Goal: Download file/media

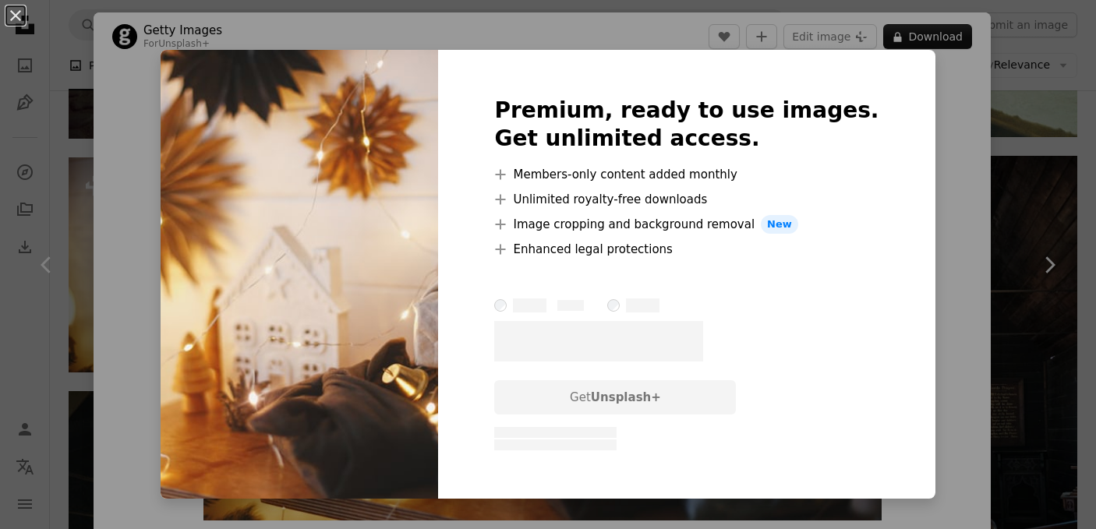
scroll to position [1485, 0]
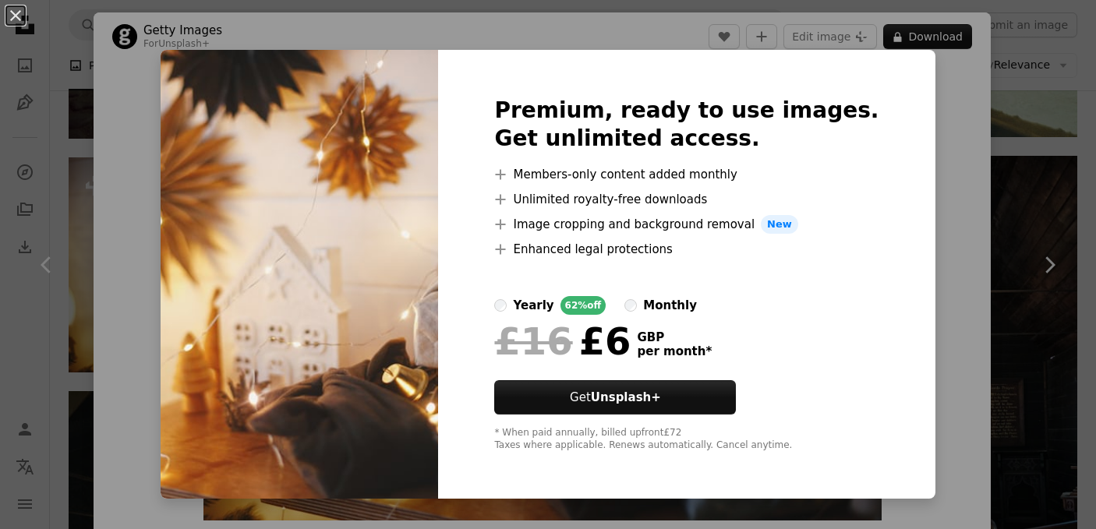
click at [58, 145] on div "An X shape Premium, ready to use images. Get unlimited access. A plus sign Memb…" at bounding box center [548, 264] width 1096 height 529
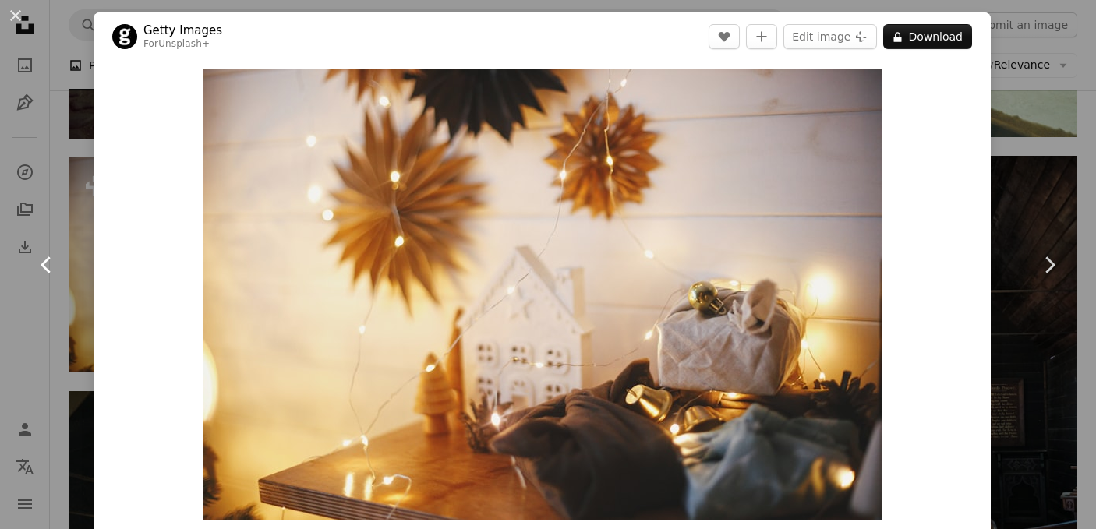
click at [26, 294] on link "Chevron left" at bounding box center [47, 265] width 94 height 150
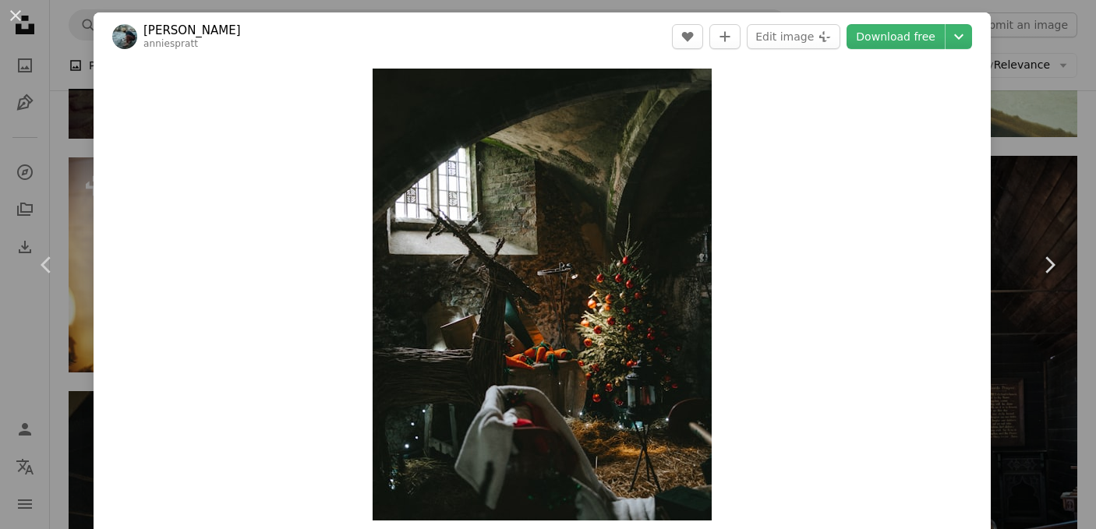
click at [57, 351] on div "An X shape Chevron left Chevron right [PERSON_NAME] anniespratt A heart A plus …" at bounding box center [548, 264] width 1096 height 529
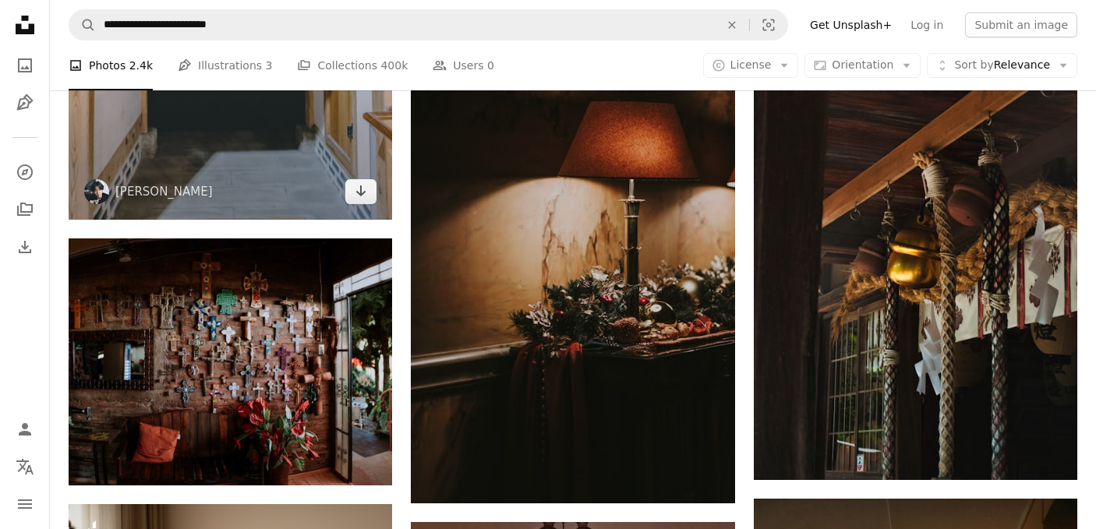
scroll to position [2648, 0]
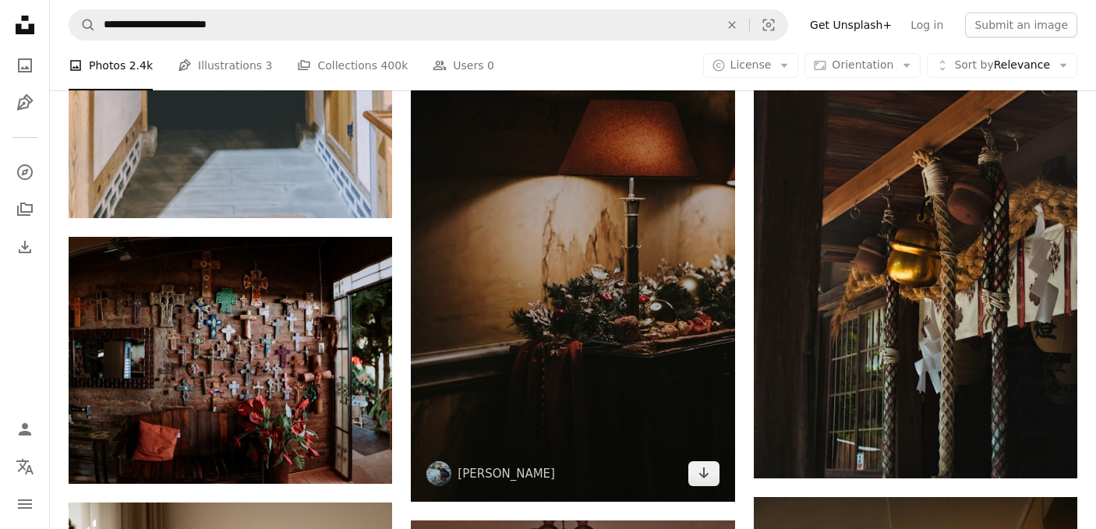
click at [664, 303] on img at bounding box center [572, 259] width 323 height 486
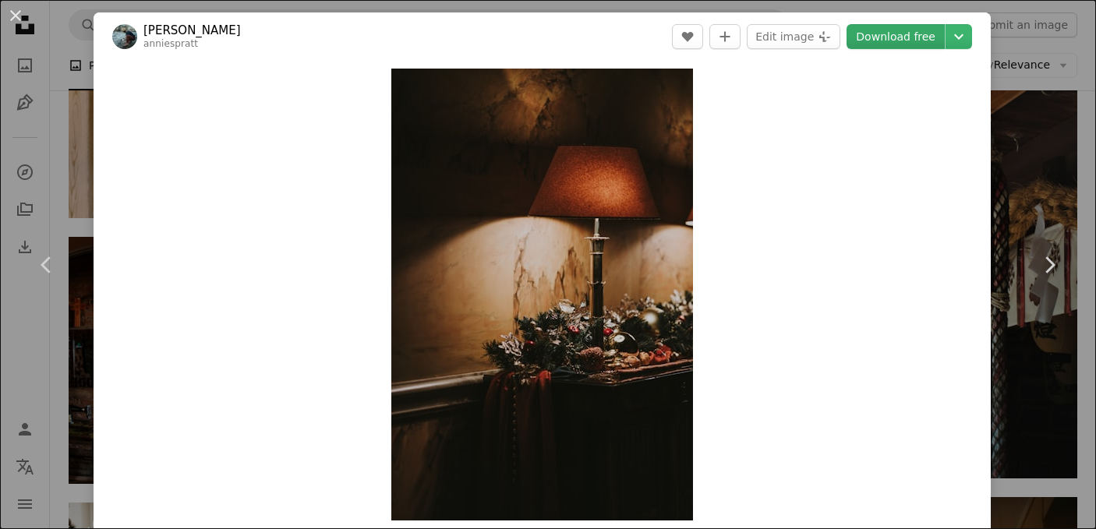
click at [901, 35] on link "Download free" at bounding box center [895, 36] width 98 height 25
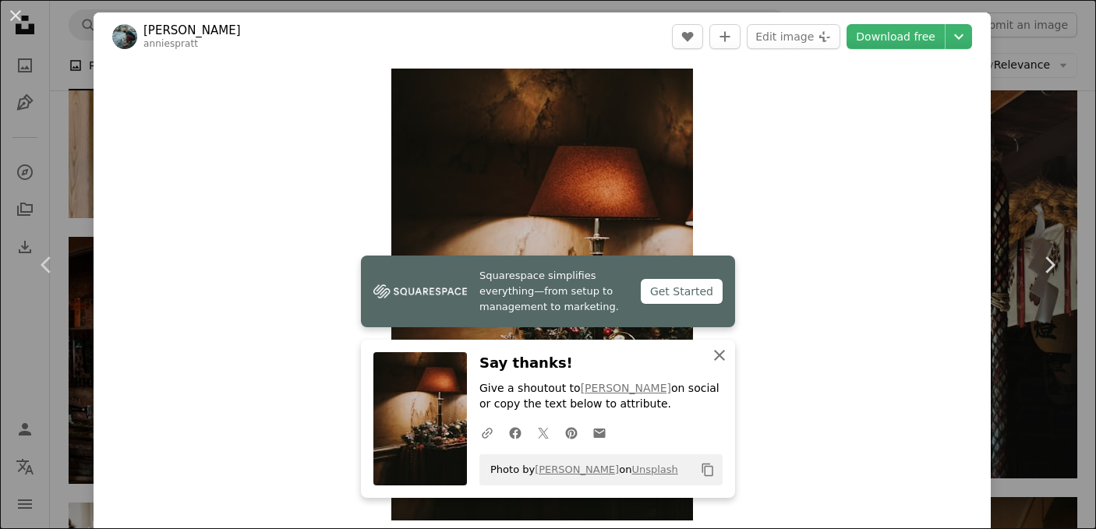
click at [719, 352] on icon "An X shape" at bounding box center [719, 355] width 19 height 19
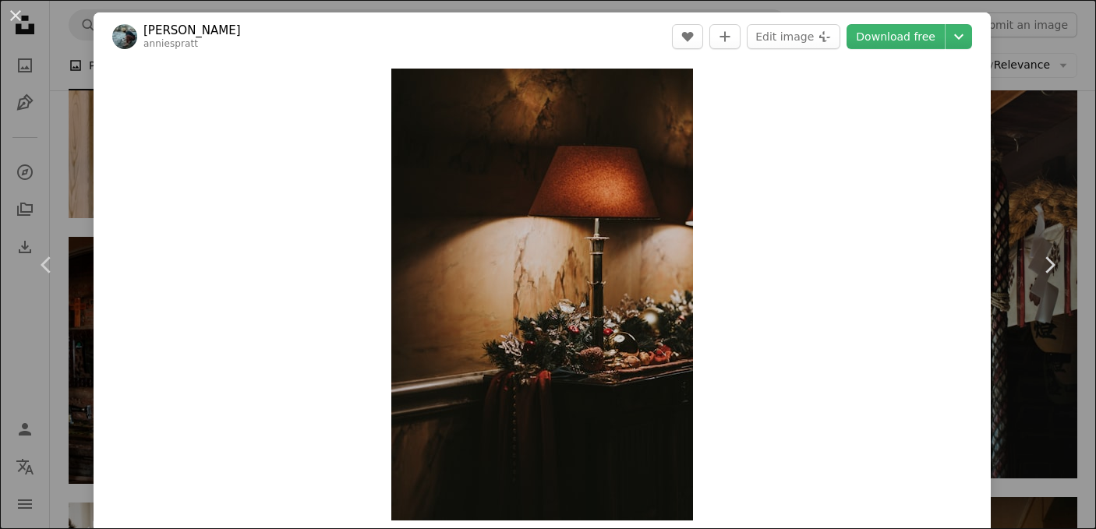
click at [55, 57] on div "An X shape Chevron left Chevron right [PERSON_NAME] anniespratt A heart A plus …" at bounding box center [548, 264] width 1096 height 529
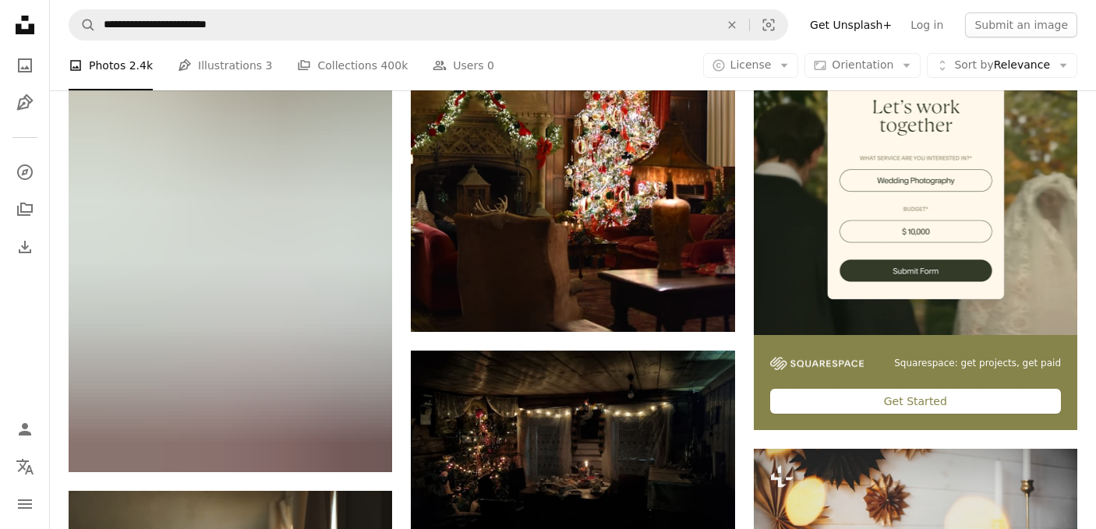
scroll to position [6491, 0]
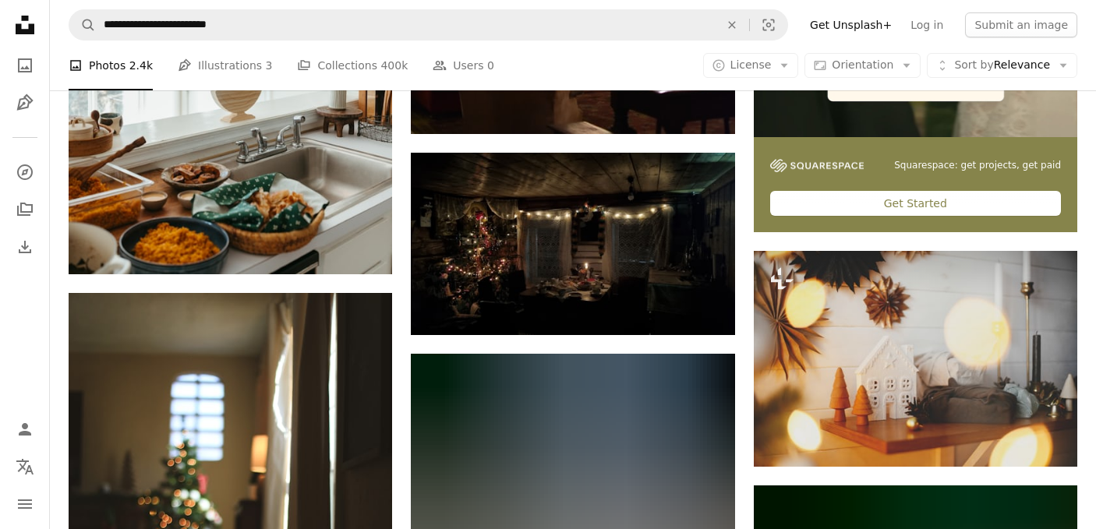
scroll to position [6687, 0]
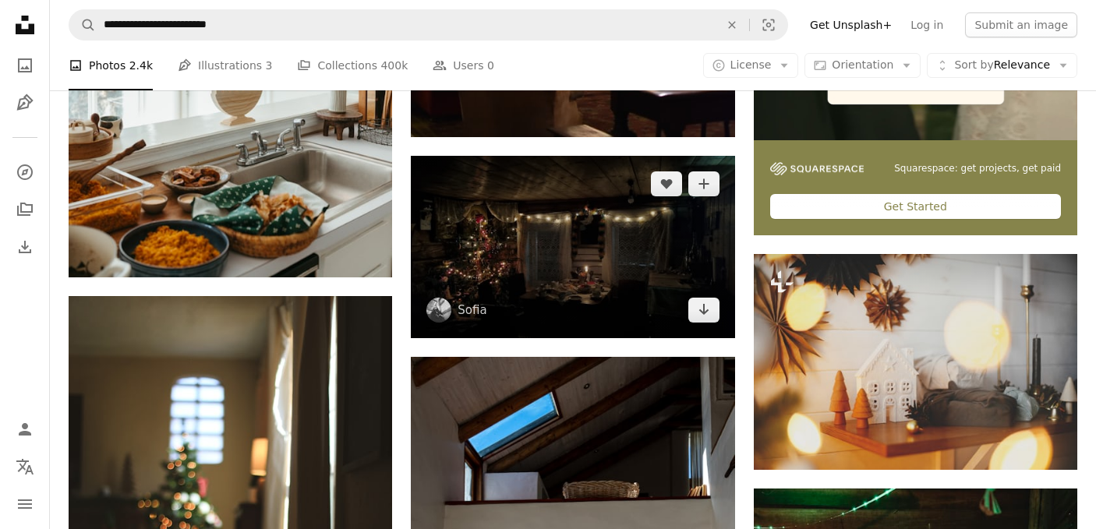
click at [506, 212] on img at bounding box center [572, 247] width 323 height 182
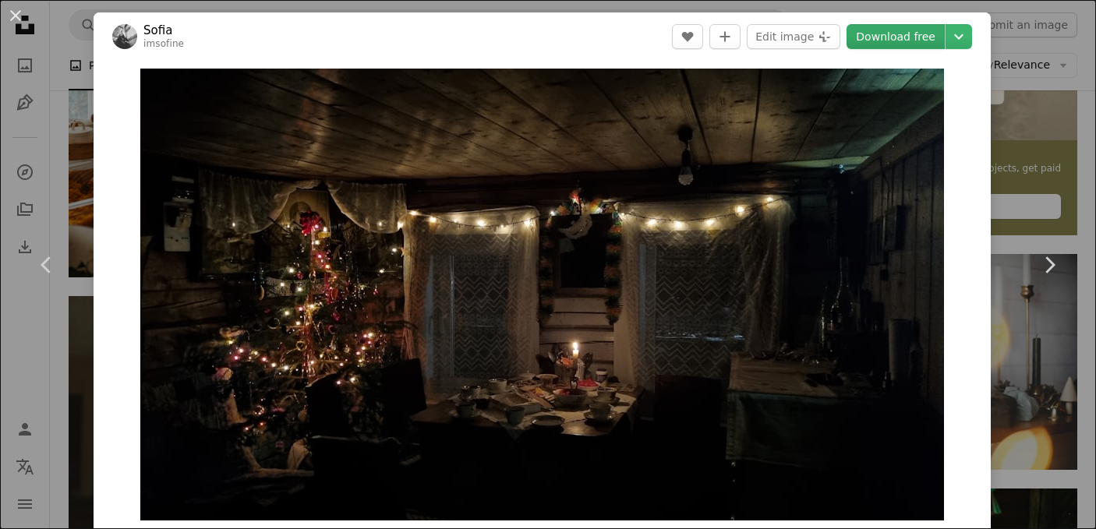
click at [922, 38] on link "Download free" at bounding box center [895, 36] width 98 height 25
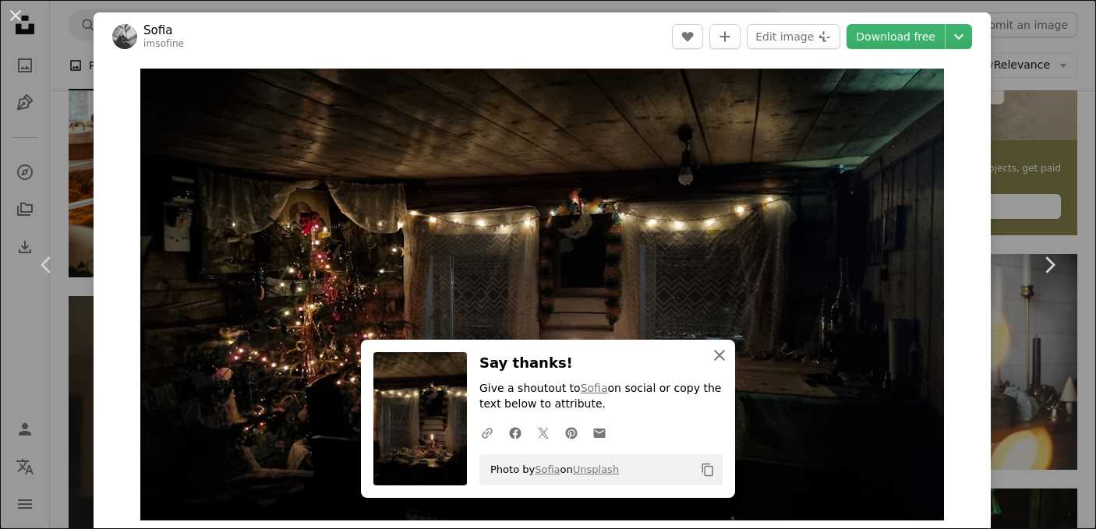
click at [719, 354] on icon "button" at bounding box center [719, 355] width 11 height 11
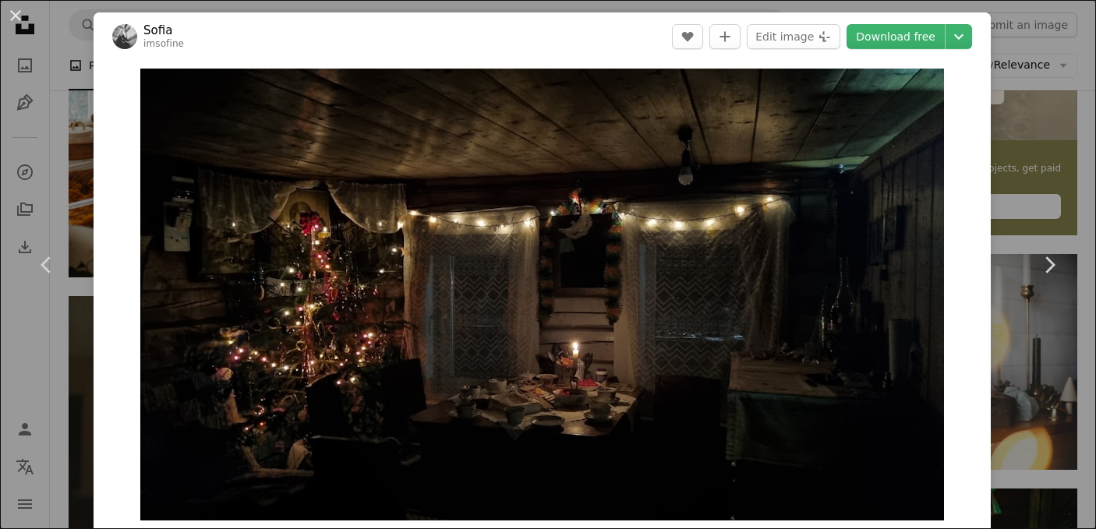
click at [48, 362] on div "An X shape Chevron left Chevron right Sofia imsofine A heart A plus sign Edit i…" at bounding box center [548, 264] width 1096 height 529
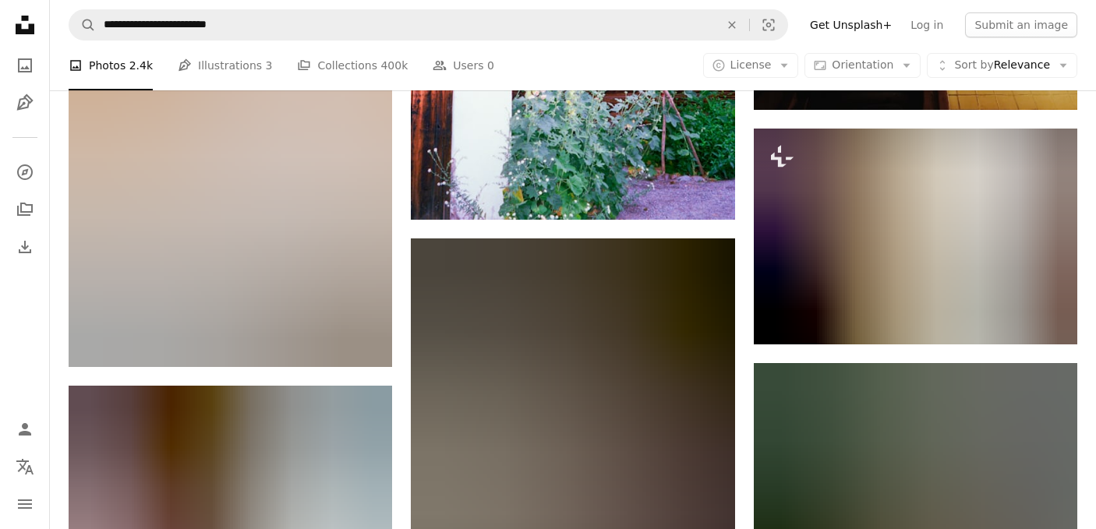
scroll to position [8503, 0]
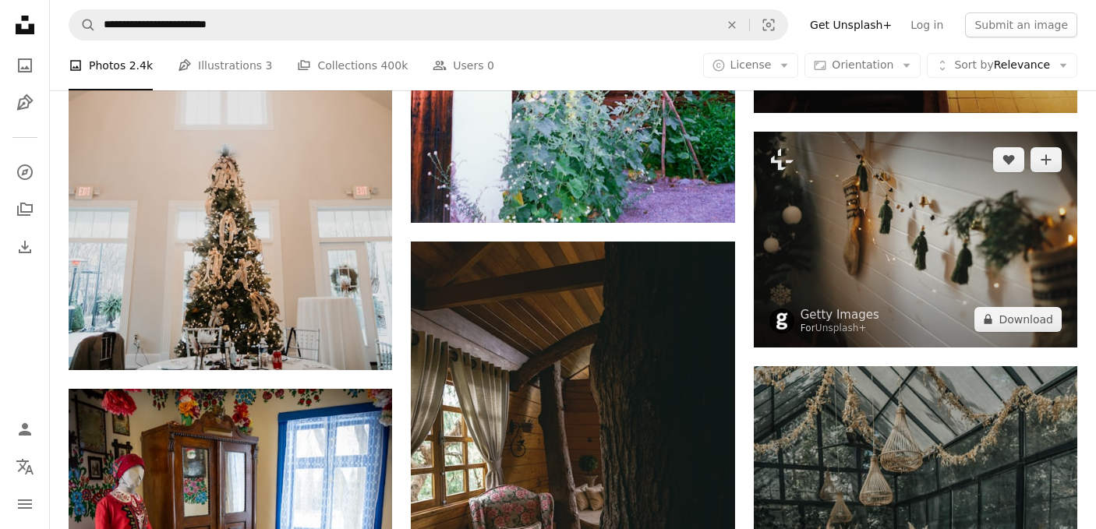
click at [938, 218] on img at bounding box center [915, 240] width 323 height 216
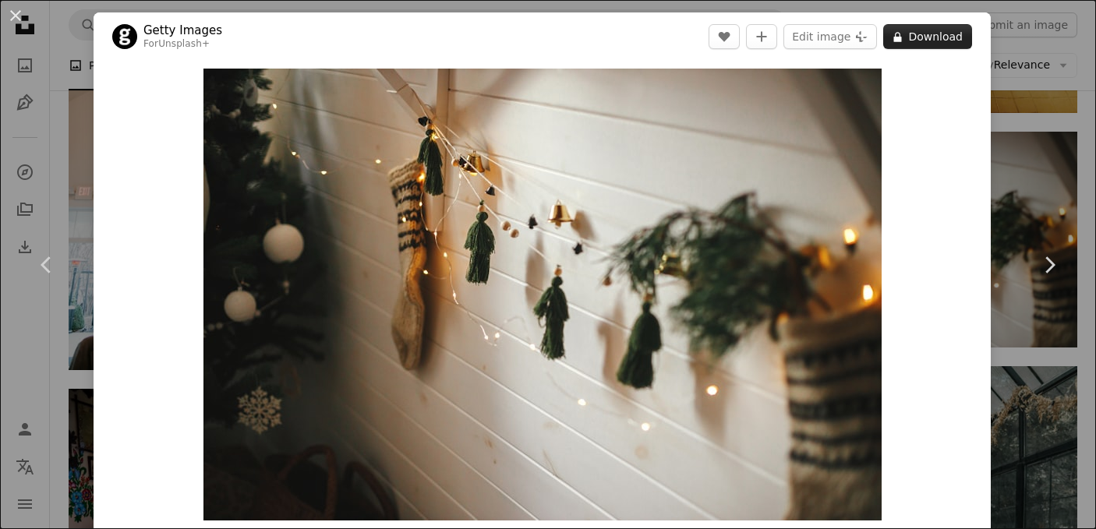
click at [945, 34] on button "A lock Download" at bounding box center [927, 36] width 89 height 25
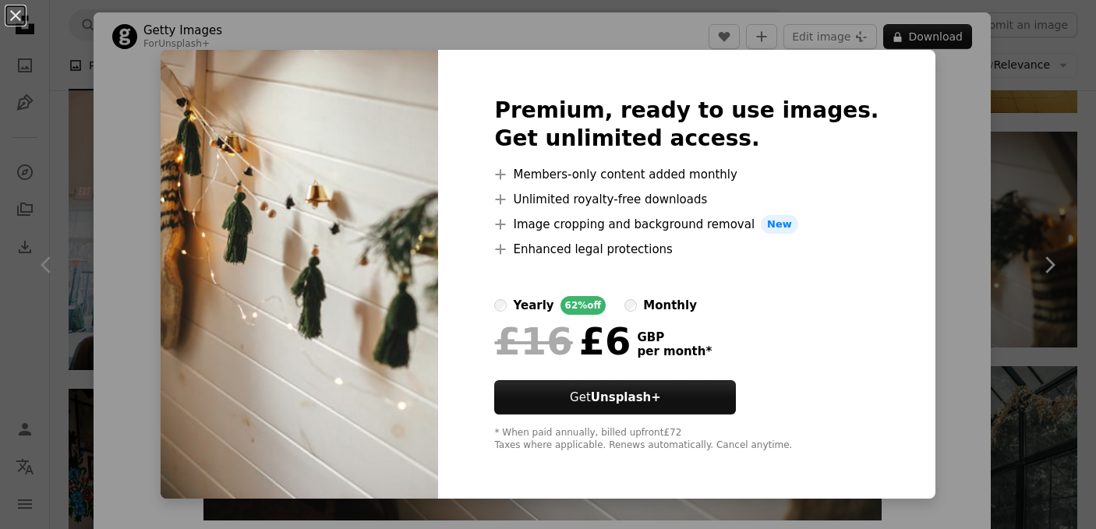
click at [130, 253] on div "An X shape Premium, ready to use images. Get unlimited access. A plus sign Memb…" at bounding box center [548, 264] width 1096 height 529
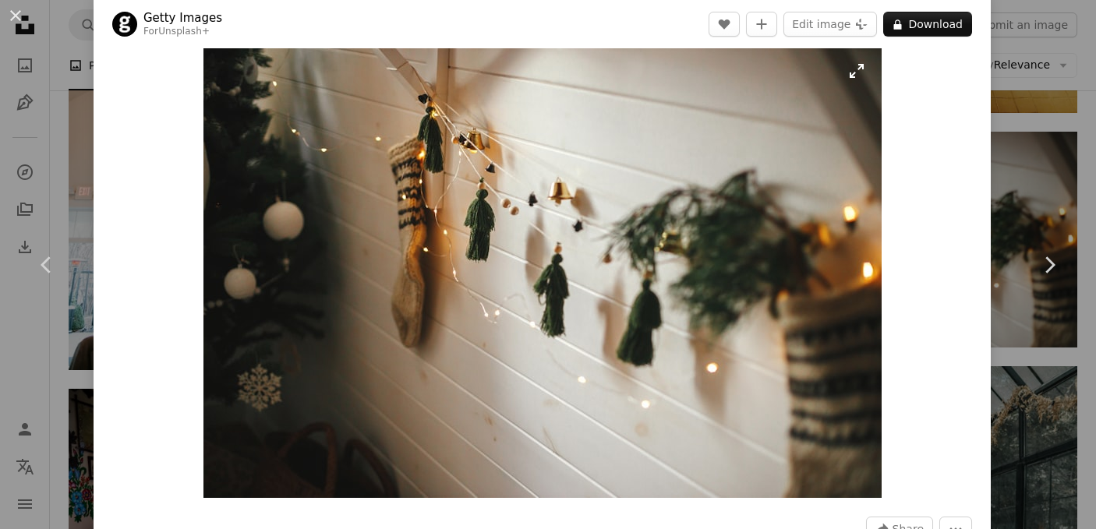
scroll to position [22, 0]
click at [36, 321] on link "Chevron left" at bounding box center [47, 265] width 94 height 150
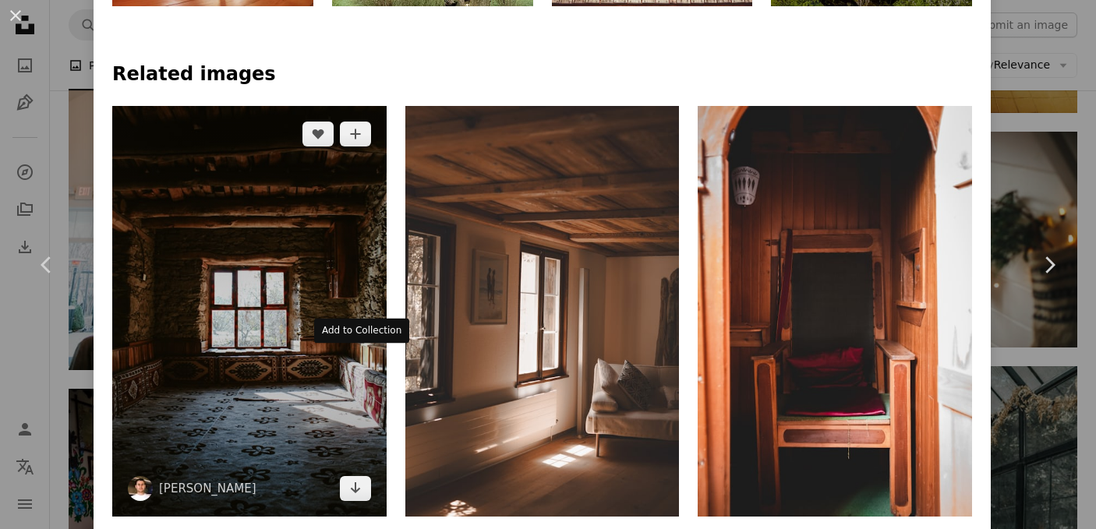
scroll to position [1076, 0]
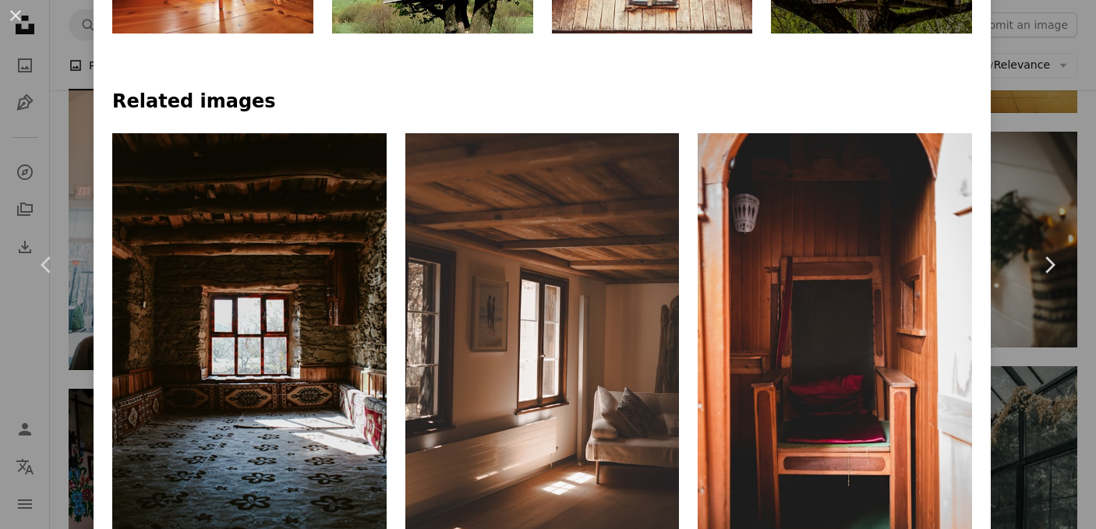
click at [25, 353] on div "An X shape Chevron left Chevron right [PERSON_NAME] A heart A plus sign Edit im…" at bounding box center [548, 264] width 1096 height 529
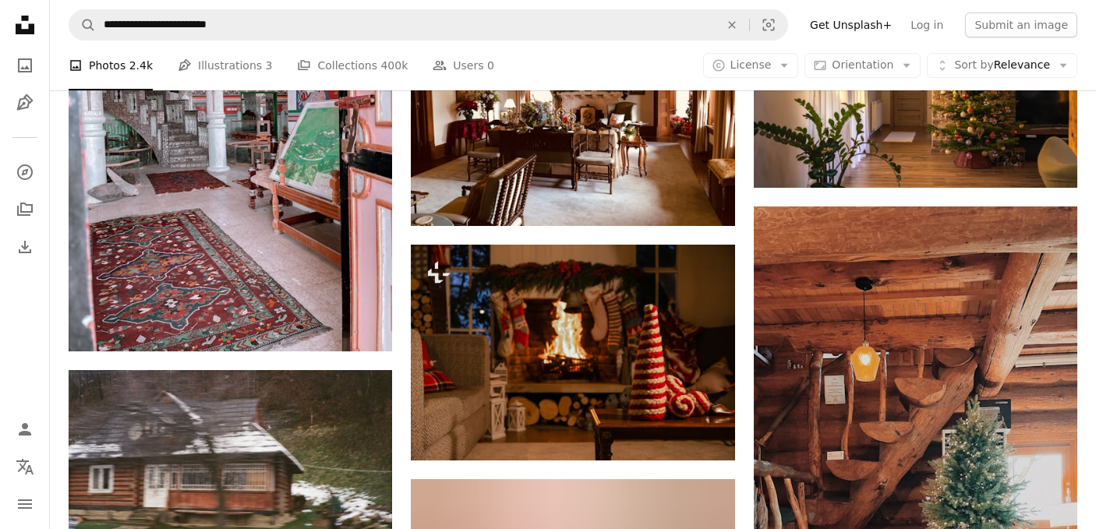
scroll to position [10027, 0]
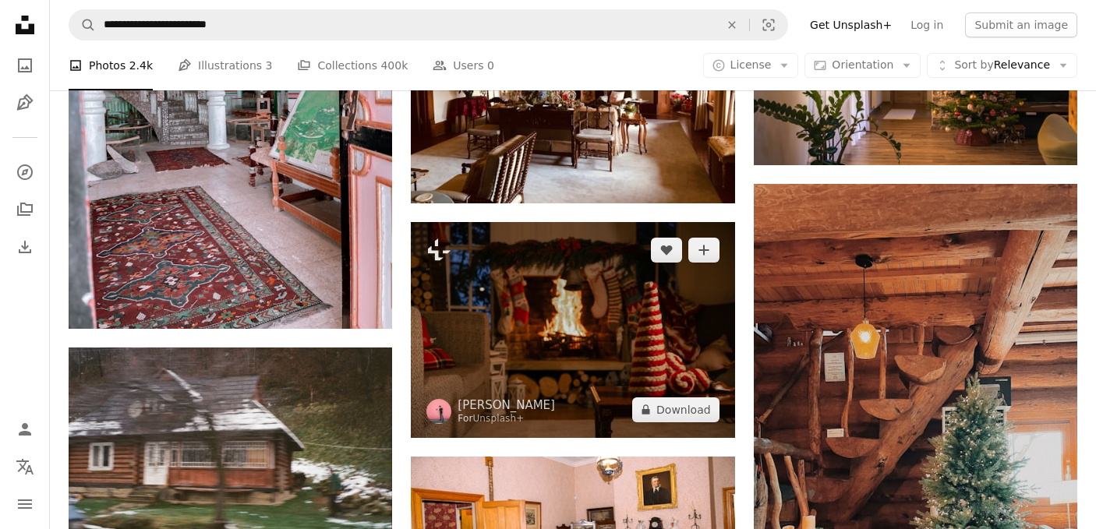
click at [518, 339] on img at bounding box center [572, 330] width 323 height 216
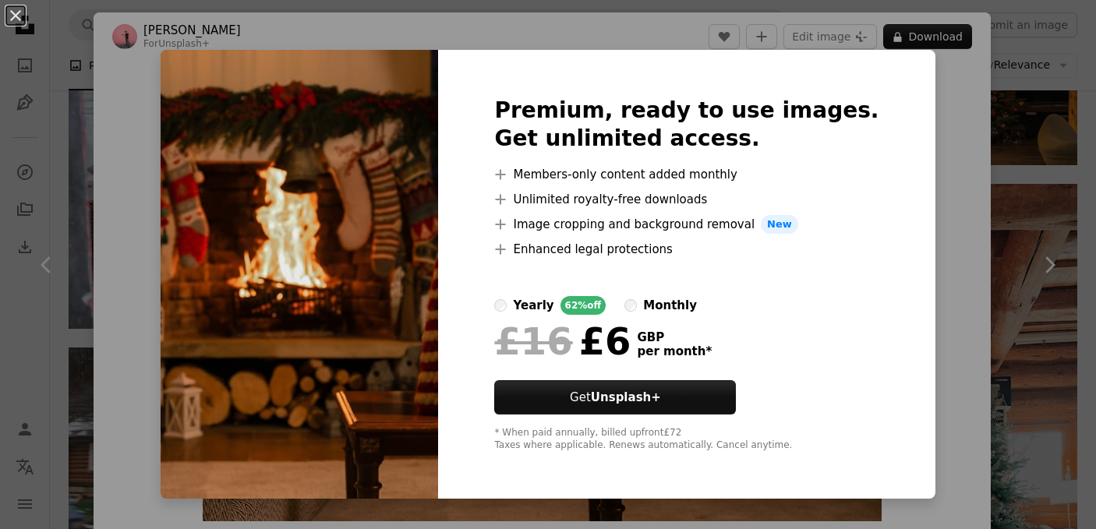
click at [38, 346] on div "An X shape Premium, ready to use images. Get unlimited access. A plus sign Memb…" at bounding box center [548, 264] width 1096 height 529
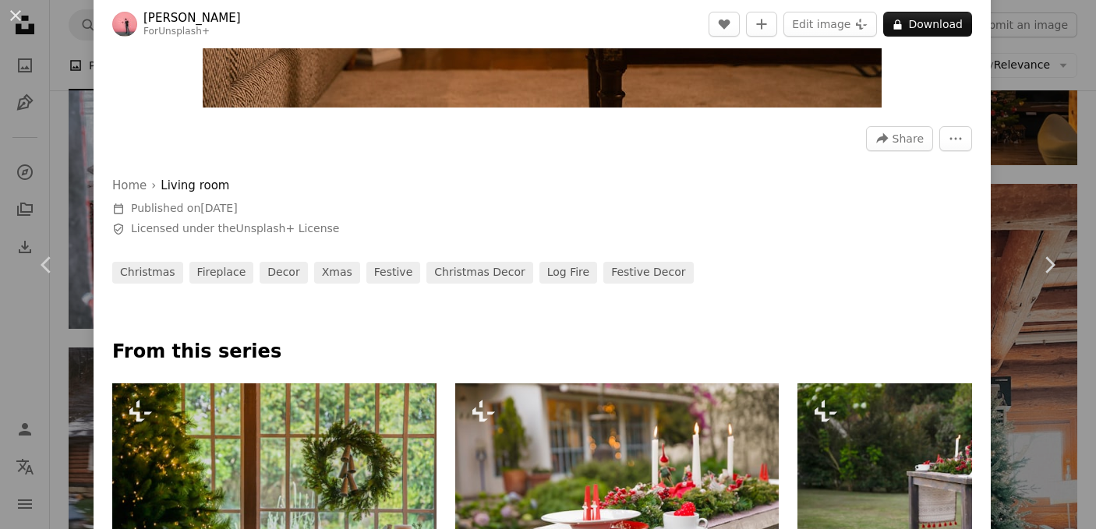
scroll to position [0, 822]
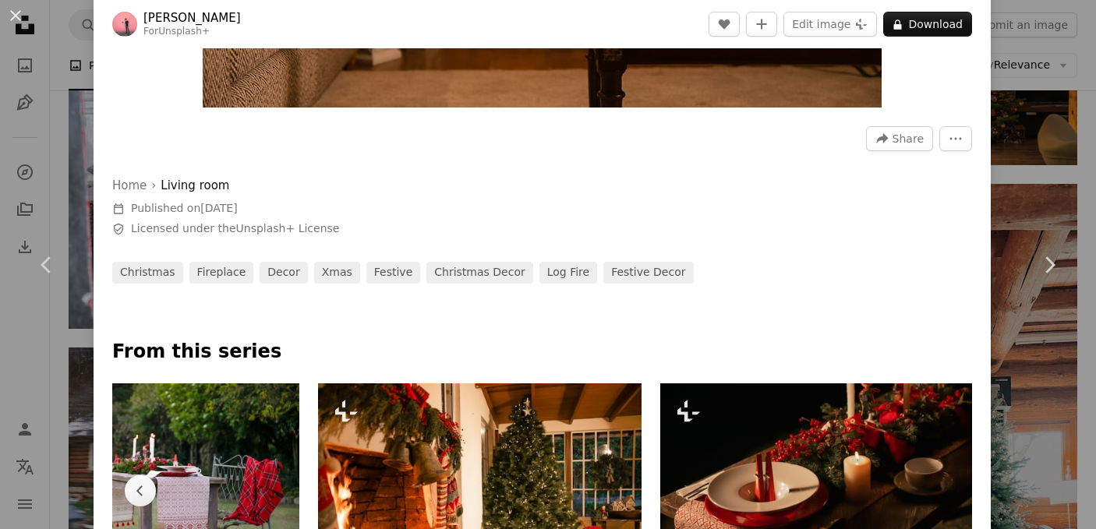
click at [56, 372] on div "An X shape Chevron left Chevron right [PERSON_NAME] For Unsplash+ A heart A plu…" at bounding box center [548, 264] width 1096 height 529
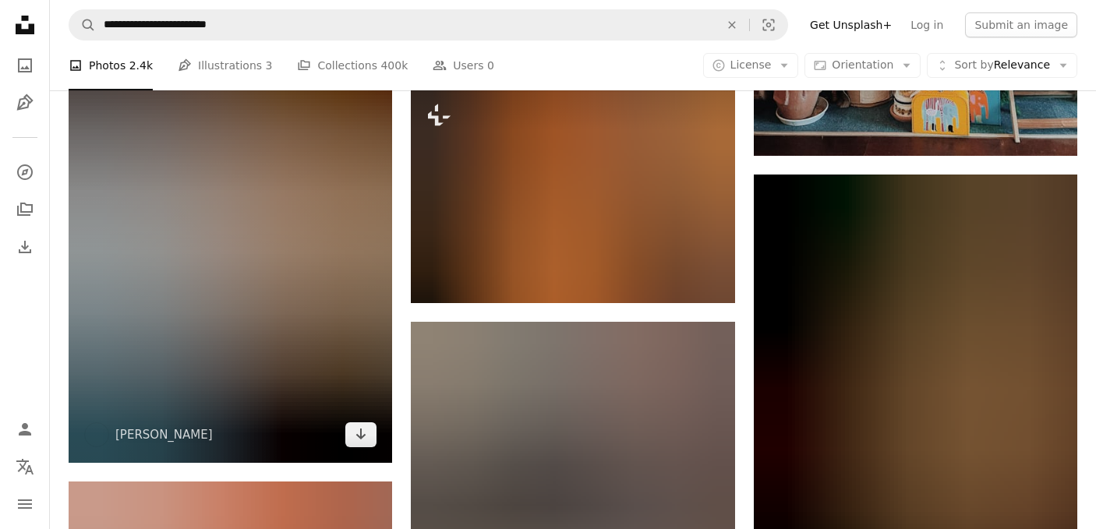
scroll to position [10628, 0]
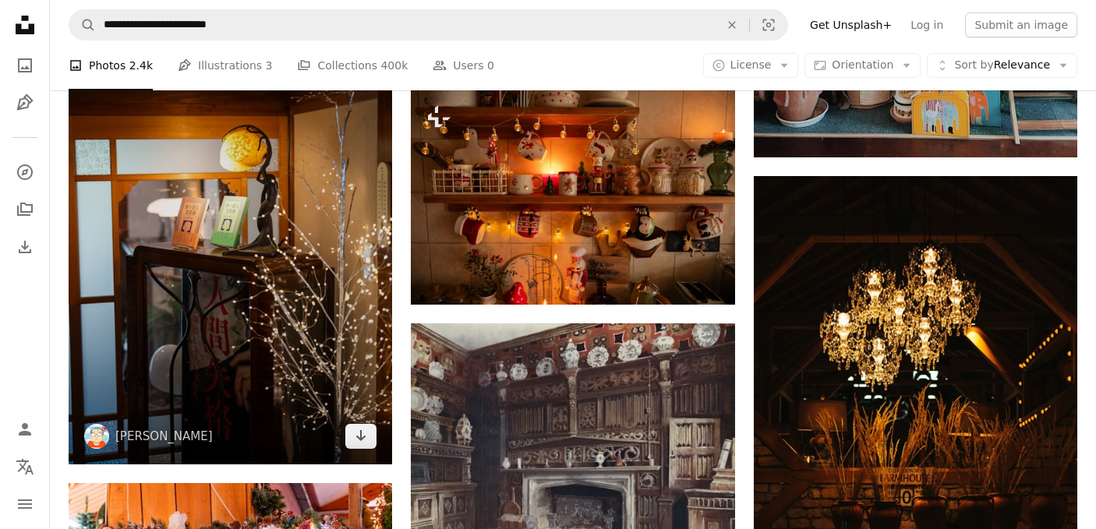
click at [298, 290] on img at bounding box center [230, 222] width 323 height 486
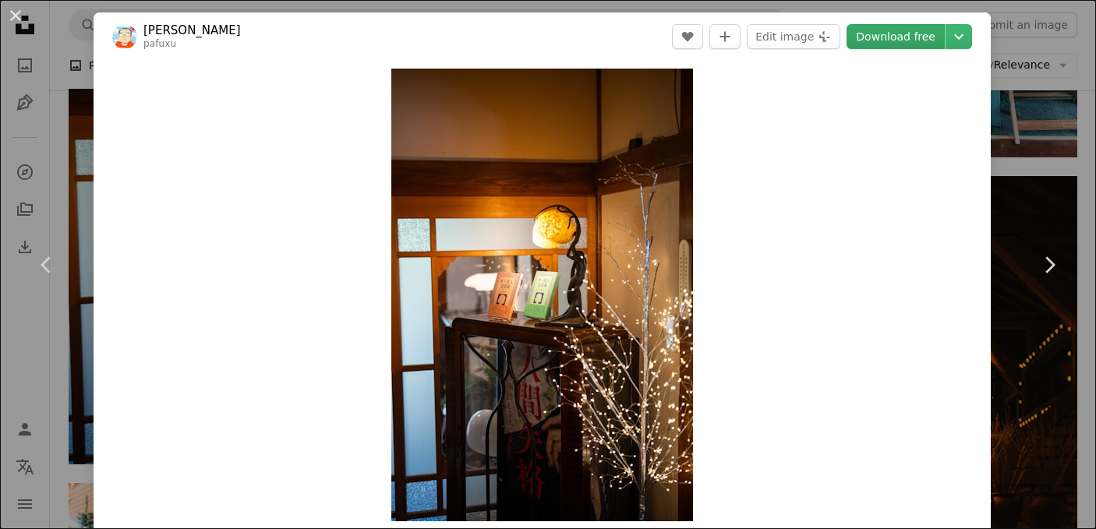
click at [932, 40] on link "Download free" at bounding box center [895, 36] width 98 height 25
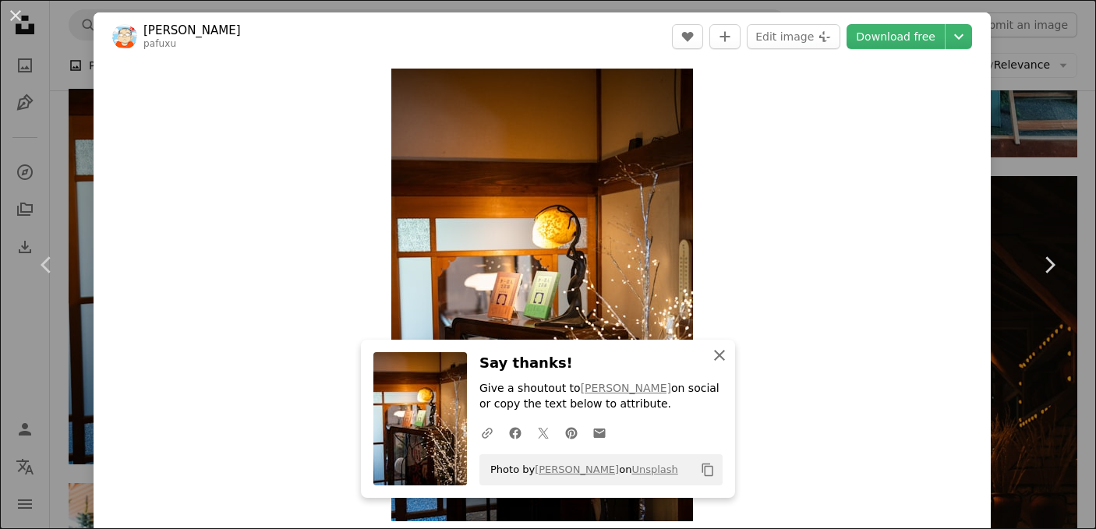
click at [726, 356] on icon "An X shape" at bounding box center [719, 355] width 19 height 19
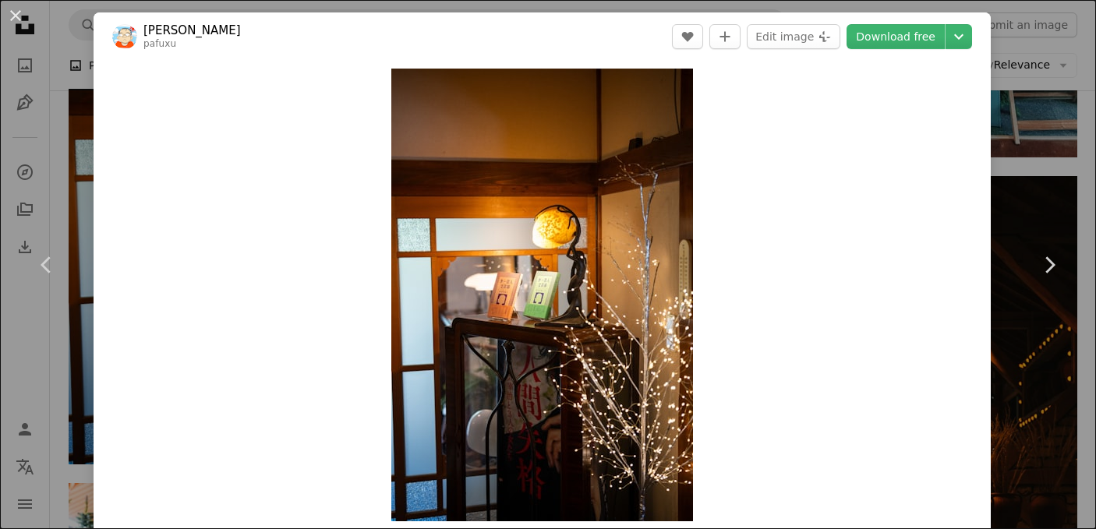
click at [58, 362] on div "An X shape Chevron left Chevron right Kouji Tsuru pafuxu A heart A plus sign Ed…" at bounding box center [548, 264] width 1096 height 529
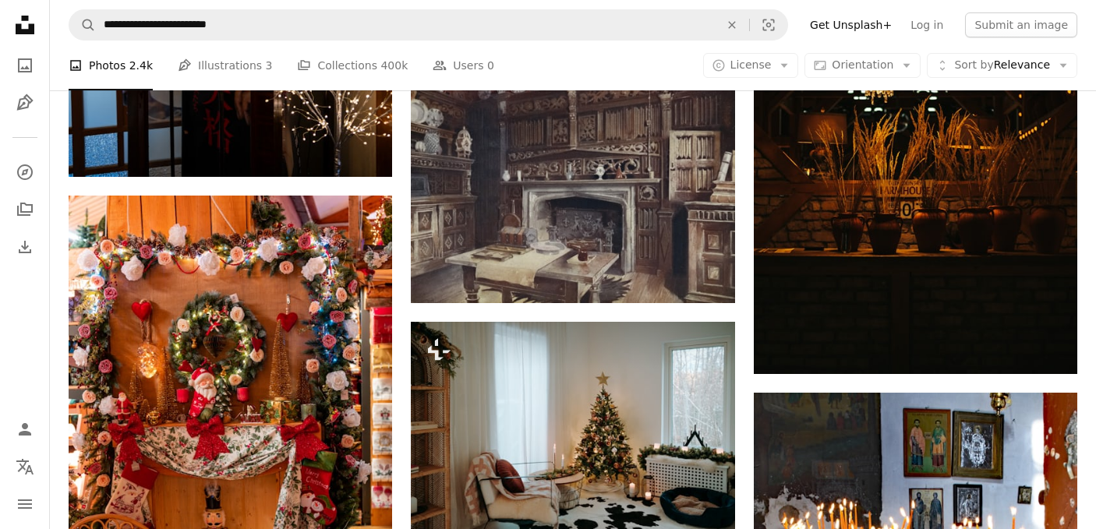
scroll to position [11077, 0]
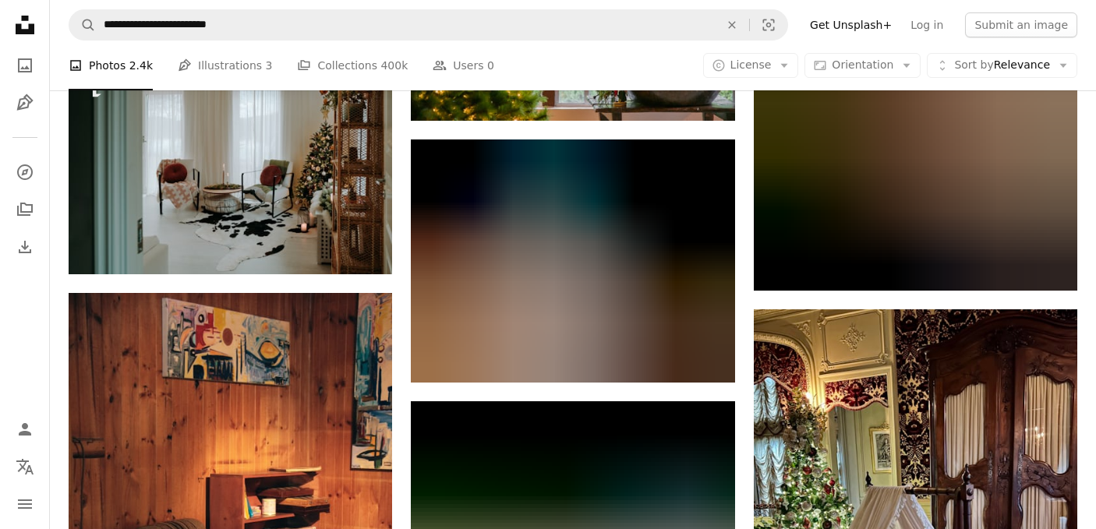
scroll to position [15205, 0]
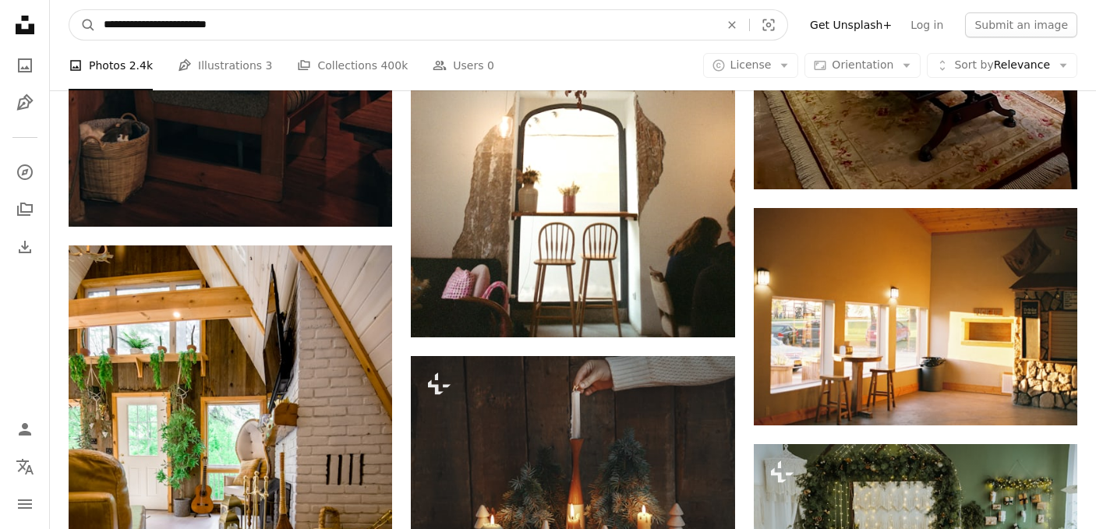
drag, startPoint x: 203, startPoint y: 23, endPoint x: 46, endPoint y: 20, distance: 156.7
type input "**********"
click button "A magnifying glass" at bounding box center [82, 25] width 26 height 30
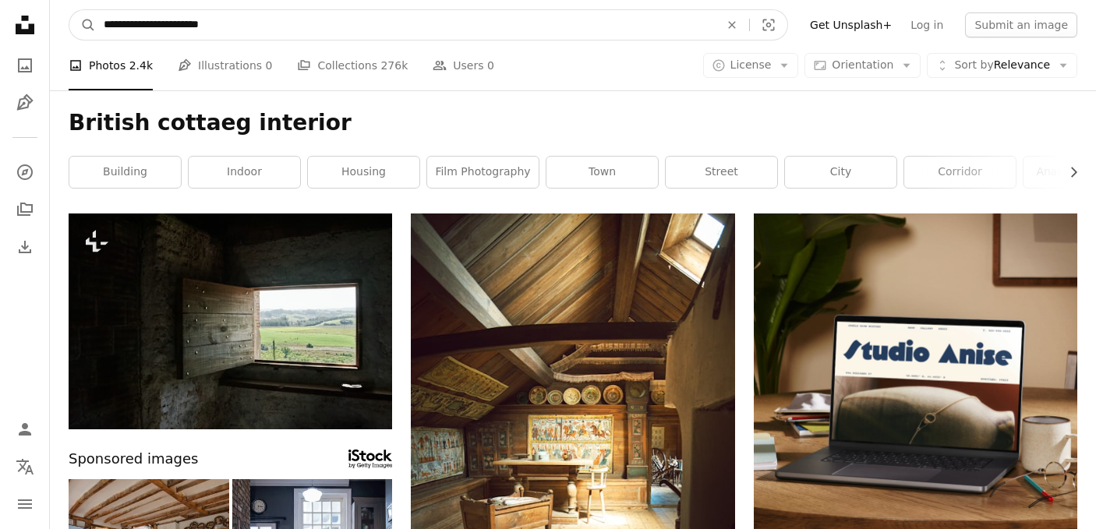
click at [164, 27] on input "**********" at bounding box center [405, 25] width 619 height 30
click at [167, 27] on input "**********" at bounding box center [405, 25] width 619 height 30
click at [166, 28] on input "**********" at bounding box center [405, 25] width 619 height 30
type input "**********"
click button "A magnifying glass" at bounding box center [82, 25] width 26 height 30
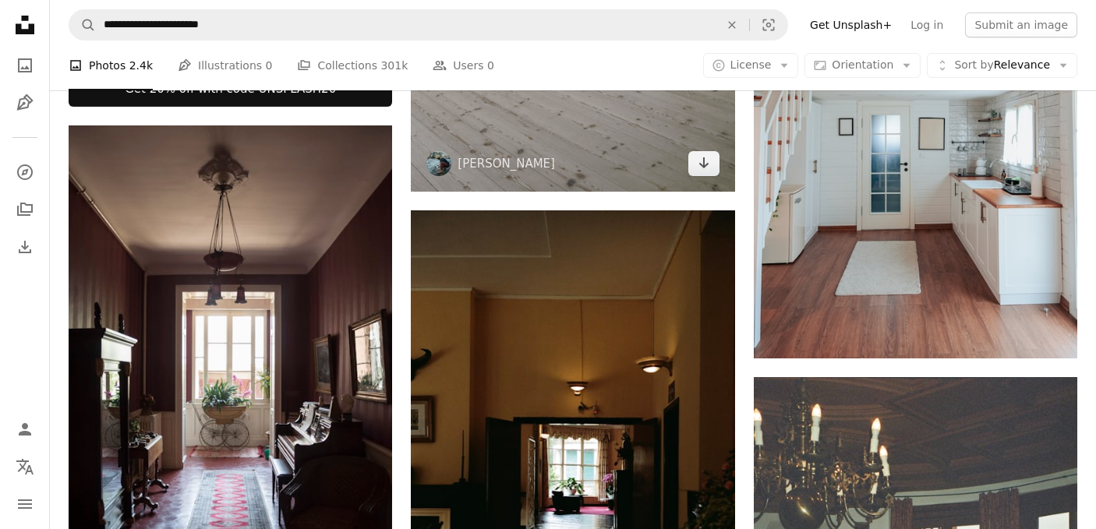
scroll to position [1200, 0]
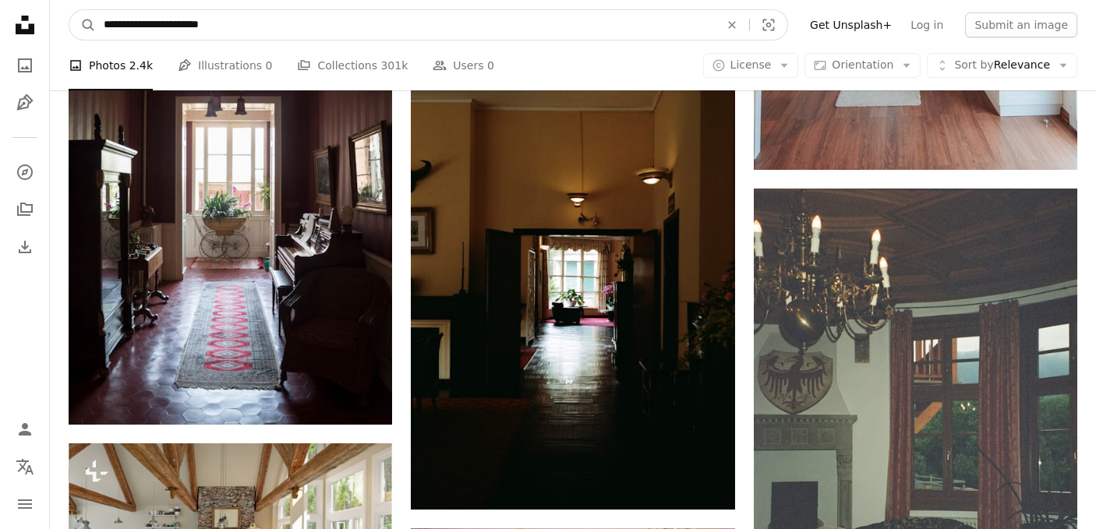
click at [237, 21] on input "**********" at bounding box center [405, 25] width 619 height 30
